Goal: Go to known website: Access a specific website the user already knows

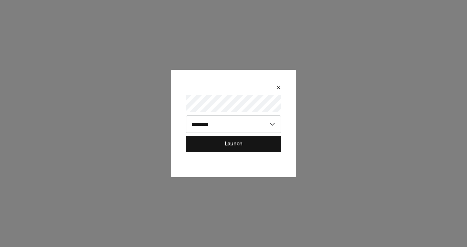
click at [221, 148] on button "Launch" at bounding box center [233, 144] width 95 height 16
